Goal: Information Seeking & Learning: Learn about a topic

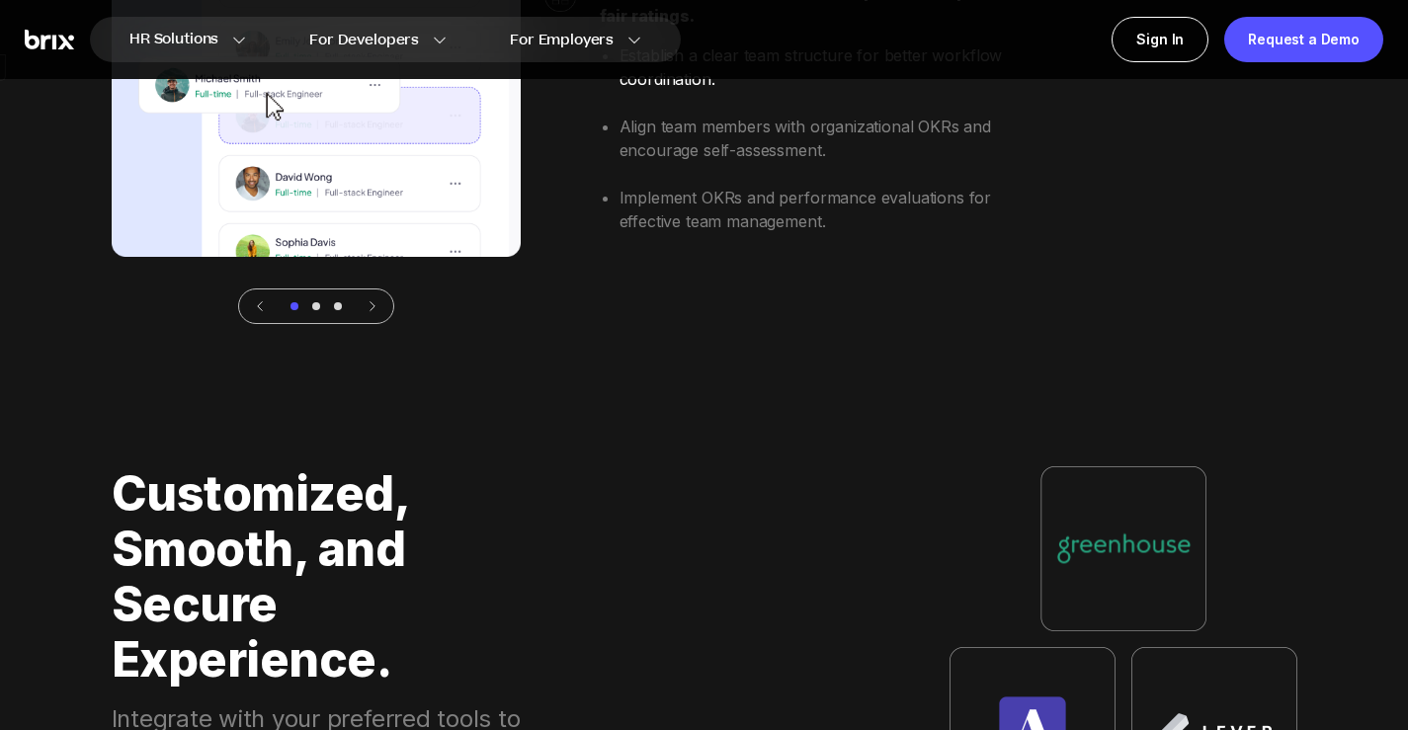
scroll to position [5532, 0]
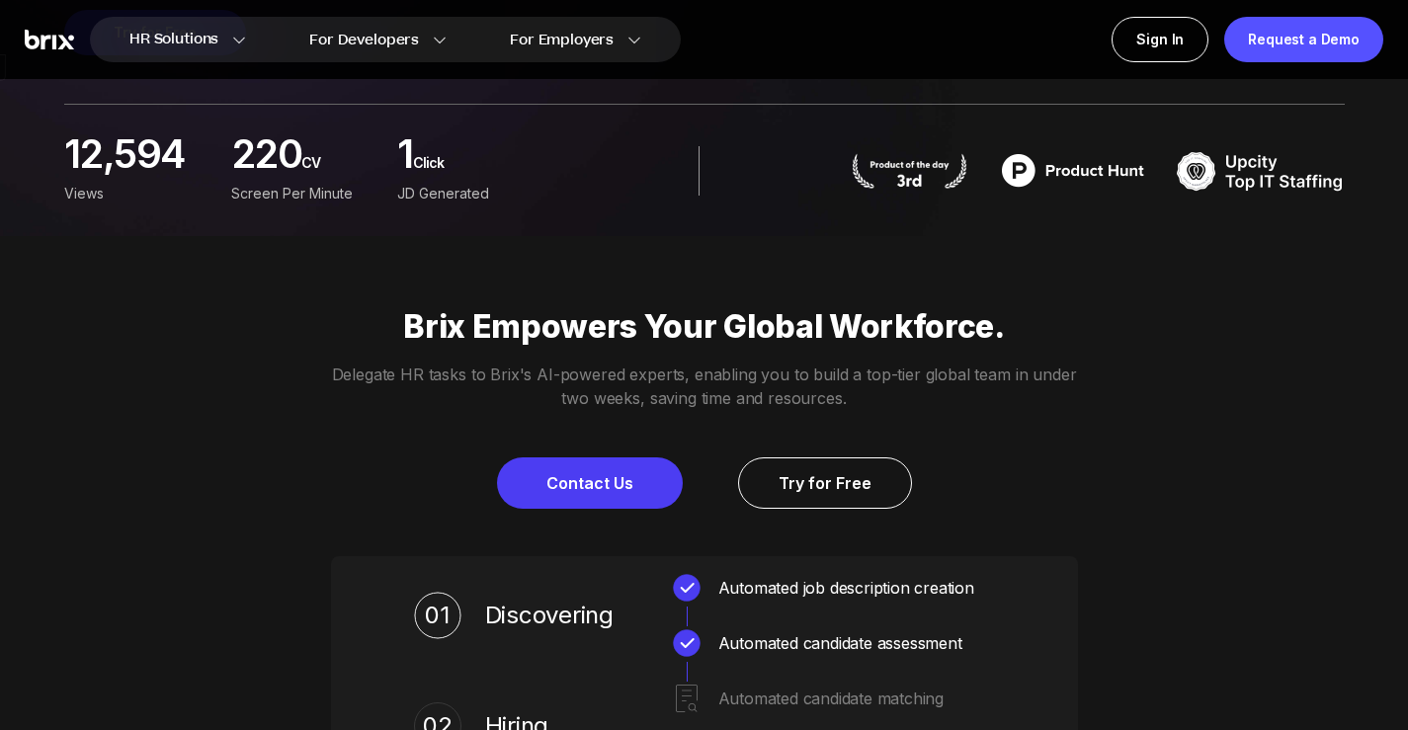
scroll to position [395, 0]
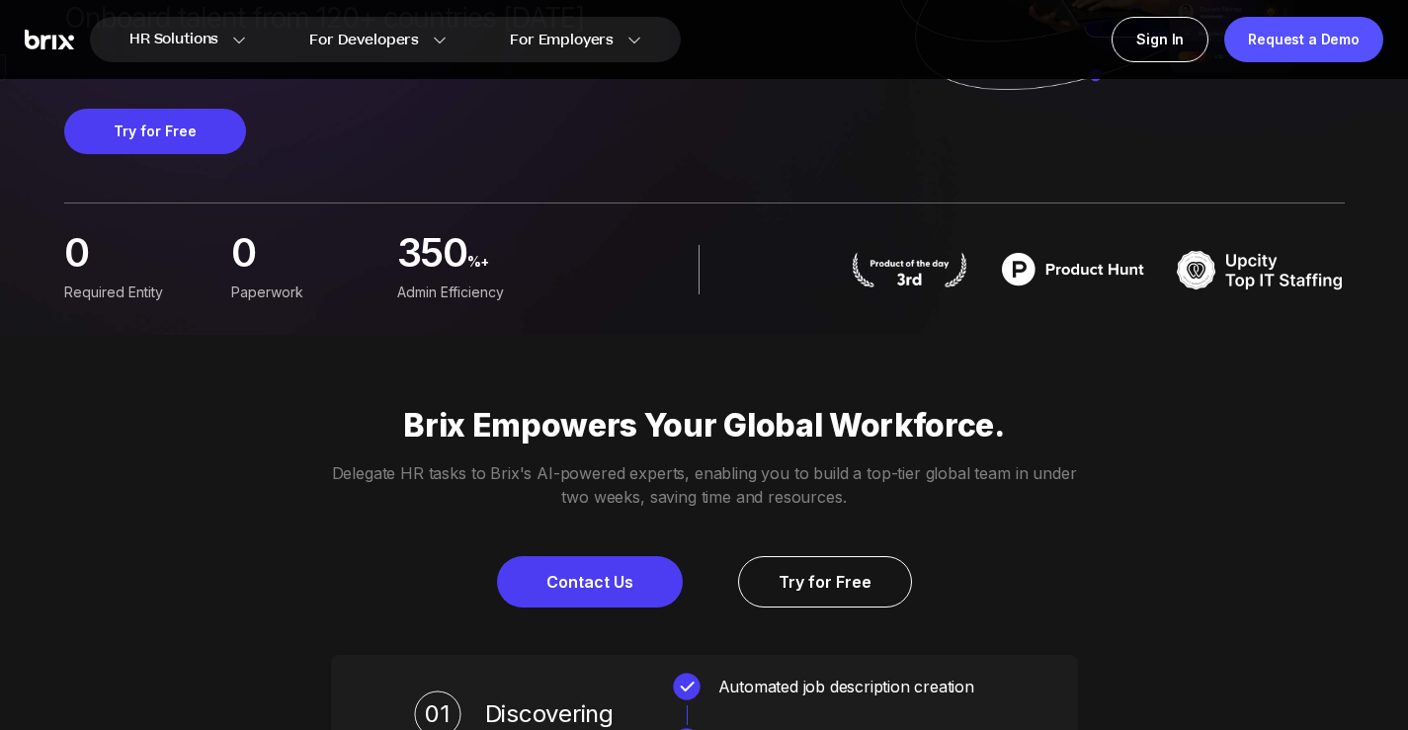
click at [868, 287] on img at bounding box center [910, 270] width 120 height 36
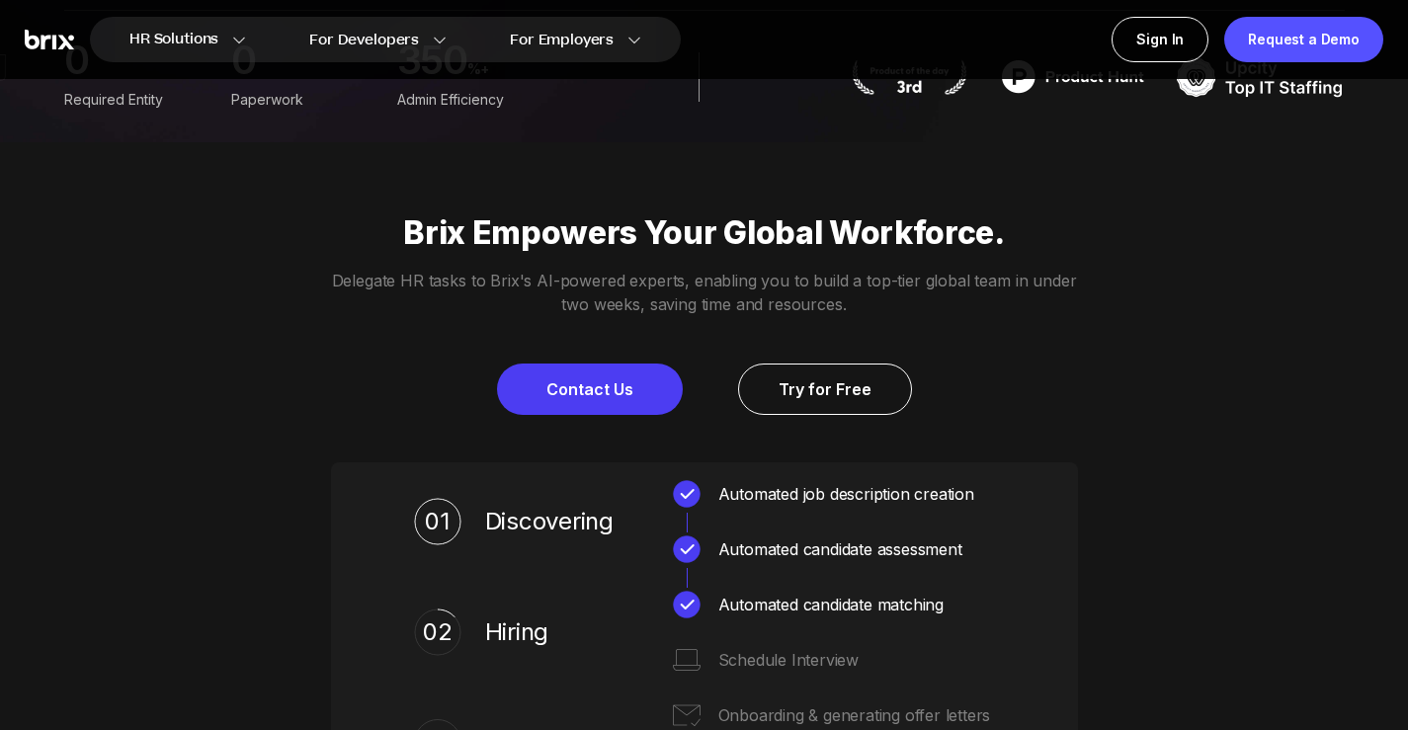
scroll to position [593, 0]
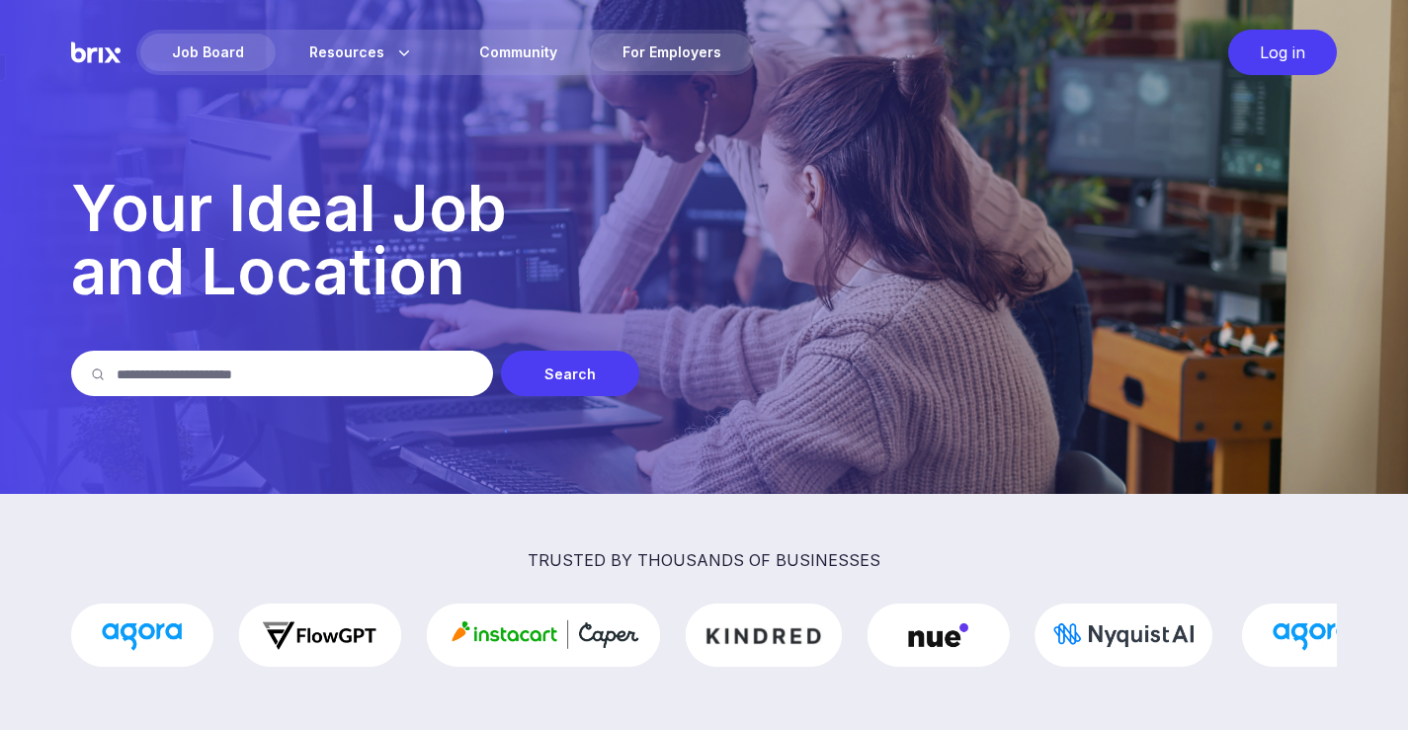
click at [625, 52] on div "For Employers" at bounding box center [672, 53] width 162 height 38
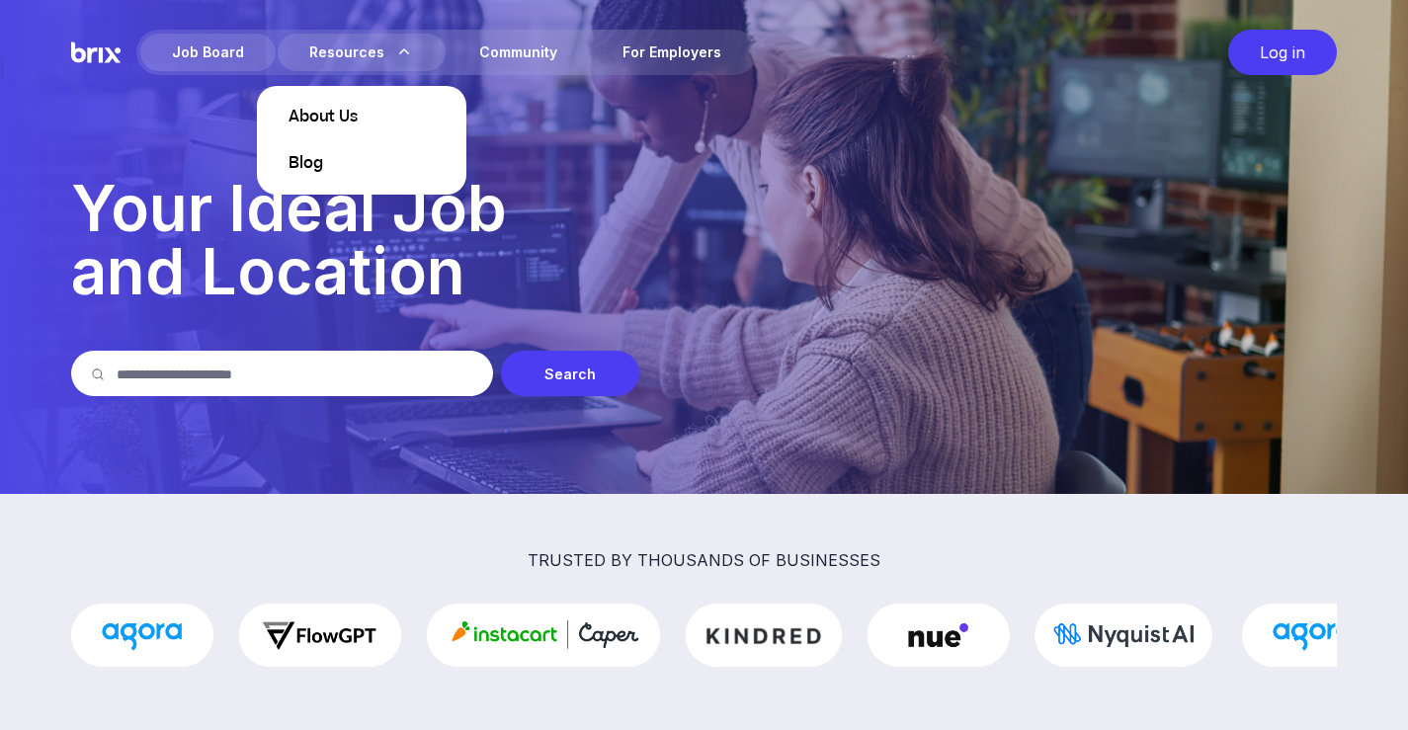
click at [362, 112] on p "About Us" at bounding box center [361, 117] width 146 height 15
click at [319, 119] on span "About Us" at bounding box center [322, 118] width 69 height 24
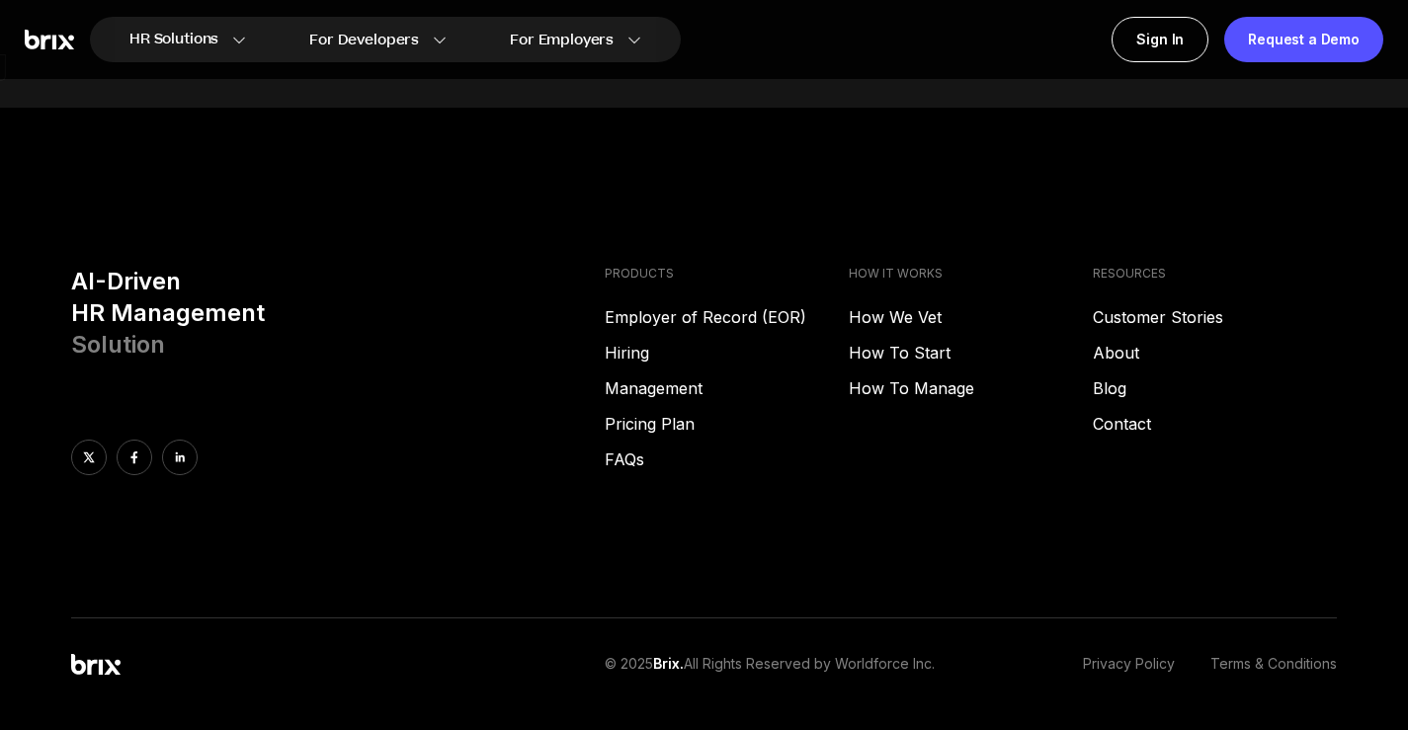
scroll to position [2715, 0]
